Goal: Task Accomplishment & Management: Use online tool/utility

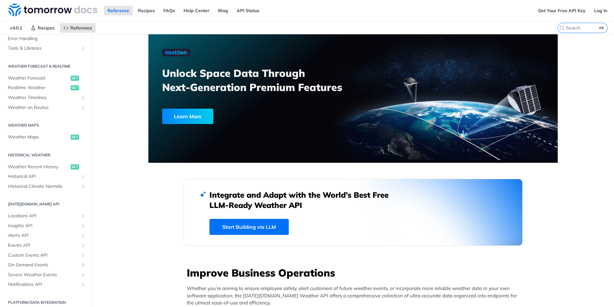
scroll to position [119, 0]
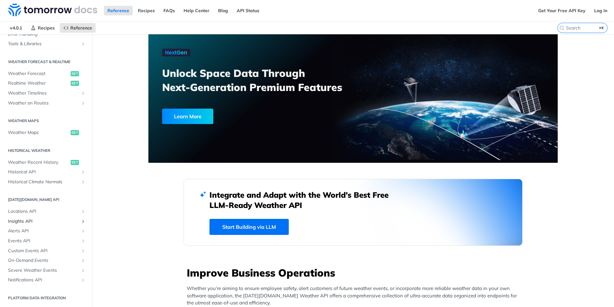
click at [22, 220] on span "Insights API" at bounding box center [43, 221] width 71 height 6
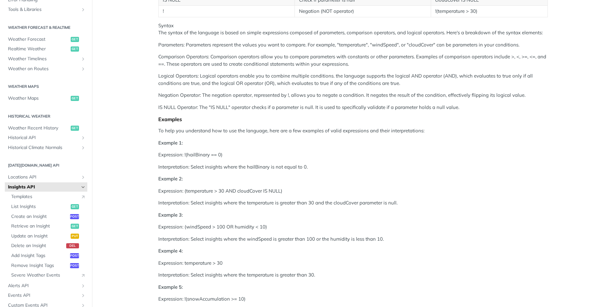
scroll to position [299, 0]
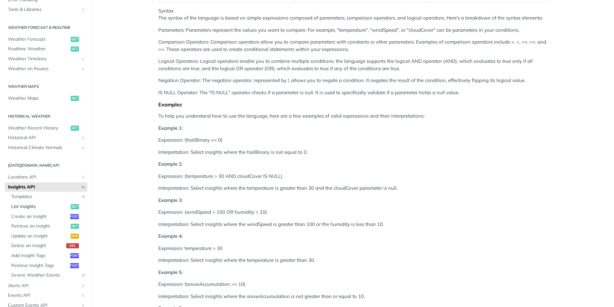
click at [23, 204] on span "List Insights" at bounding box center [40, 206] width 58 height 6
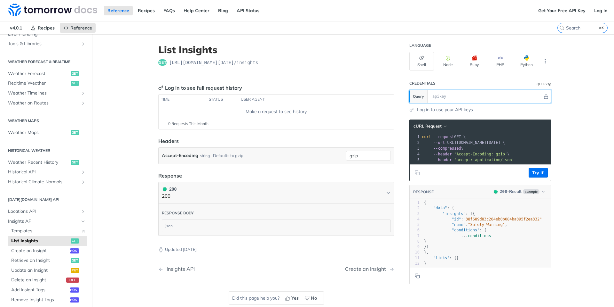
click at [460, 99] on input "text" at bounding box center [486, 96] width 114 height 13
click at [463, 93] on input "text" at bounding box center [486, 96] width 114 height 13
paste input "68949c18bdd7ad5f495314a3"
type input "68949c18bdd7ad5f495314a3"
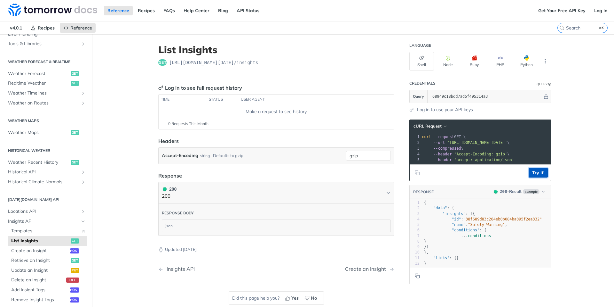
click at [535, 173] on button "Try It!" at bounding box center [538, 173] width 19 height 10
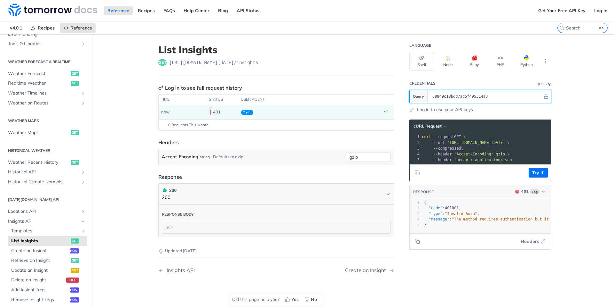
click at [474, 95] on input "68949c18bdd7ad5f495314a3" at bounding box center [486, 96] width 114 height 13
click at [164, 269] on div "Insights API" at bounding box center [179, 270] width 31 height 6
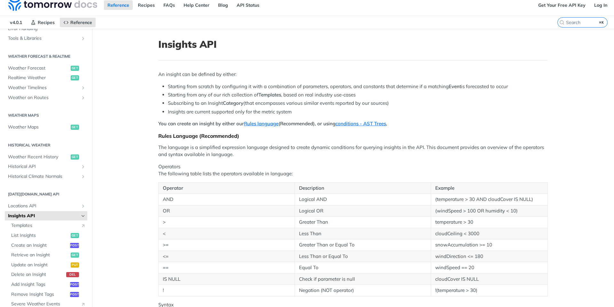
scroll to position [6, 0]
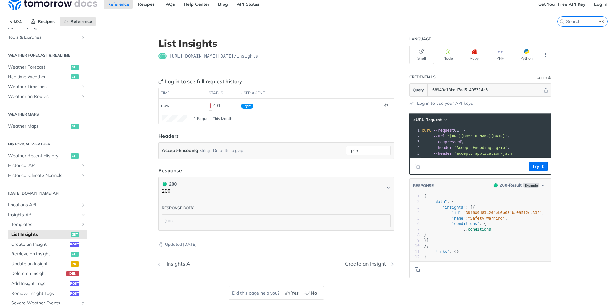
click at [160, 264] on span "Previous Page: Insights API" at bounding box center [159, 263] width 5 height 5
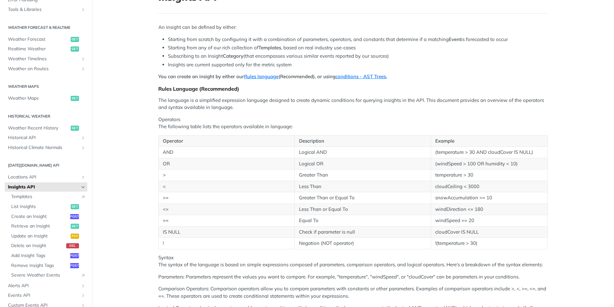
scroll to position [57, 0]
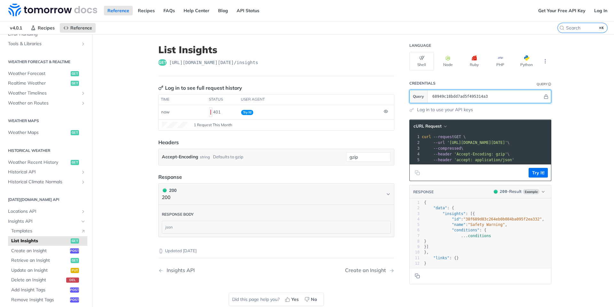
click at [449, 94] on input "68949c18bdd7ad5f495314a3" at bounding box center [486, 96] width 114 height 13
click at [453, 111] on link "Log in to use your API keys" at bounding box center [445, 109] width 56 height 7
